Goal: Task Accomplishment & Management: Manage account settings

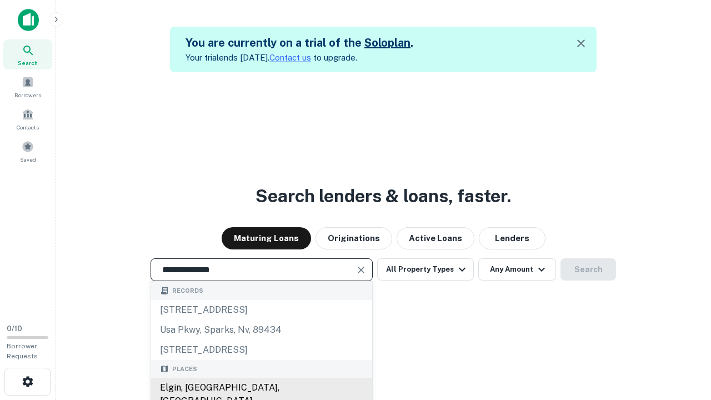
click at [261, 388] on div "Elgin, [GEOGRAPHIC_DATA], [GEOGRAPHIC_DATA]" at bounding box center [261, 394] width 221 height 33
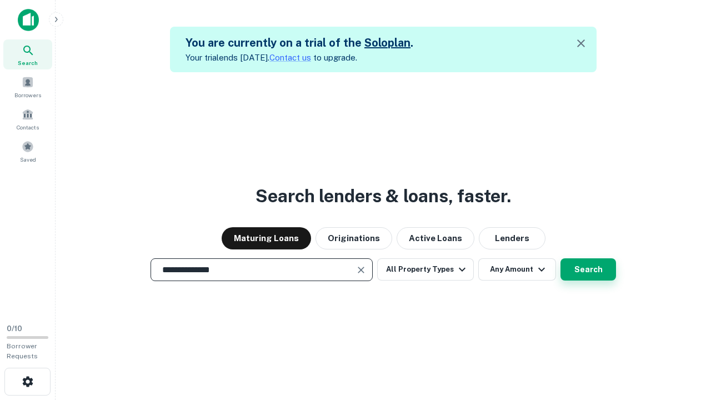
type input "**********"
click at [589, 270] on button "Search" at bounding box center [589, 269] width 56 height 22
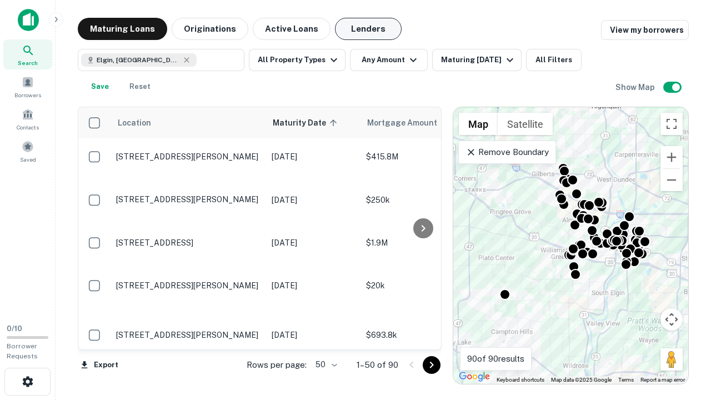
click at [369, 29] on button "Lenders" at bounding box center [368, 29] width 67 height 22
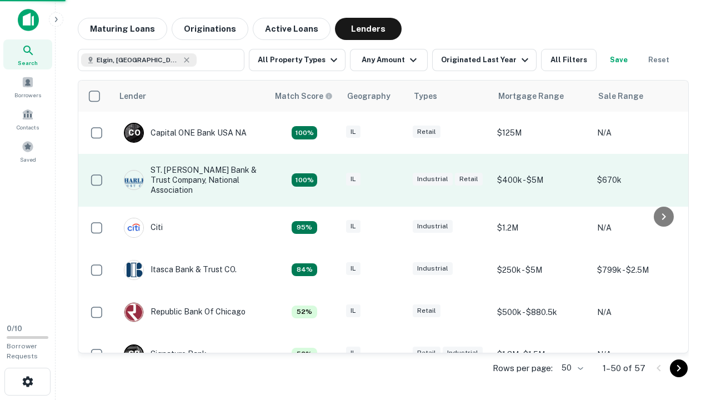
click at [395, 180] on div "IL" at bounding box center [374, 180] width 56 height 15
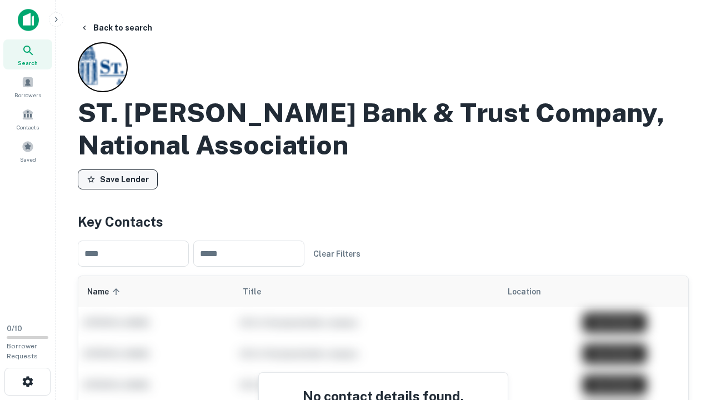
click at [118, 180] on button "Save Lender" at bounding box center [118, 180] width 80 height 20
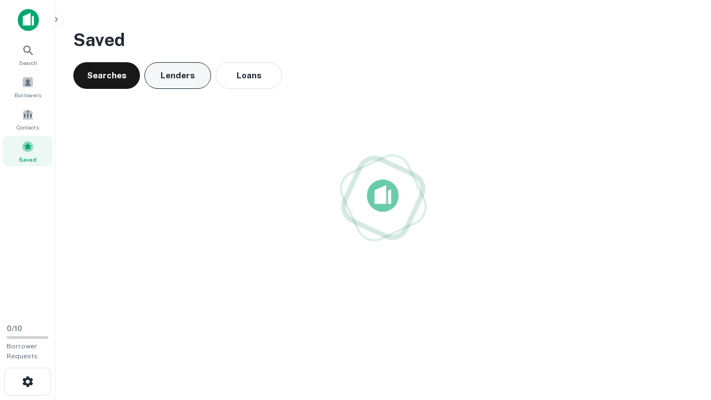
click at [178, 76] on button "Lenders" at bounding box center [178, 75] width 67 height 27
